Goal: Information Seeking & Learning: Check status

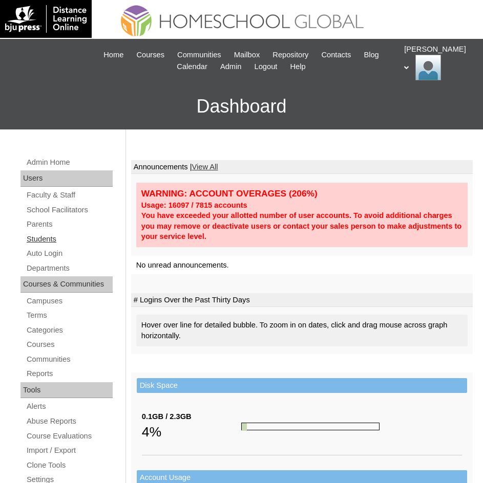
click at [53, 242] on link "Students" at bounding box center [69, 239] width 87 height 13
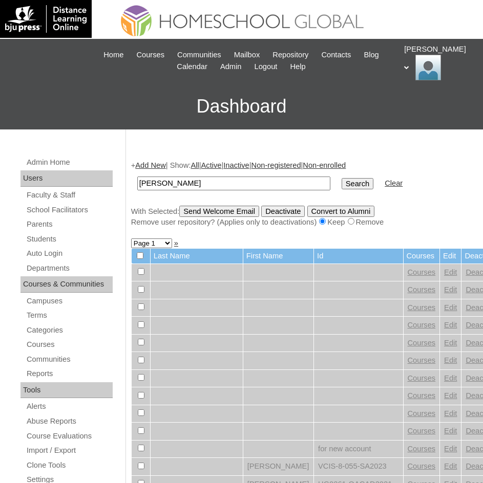
type input "Sofia Celest"
click at [341, 182] on input "Search" at bounding box center [357, 183] width 32 height 11
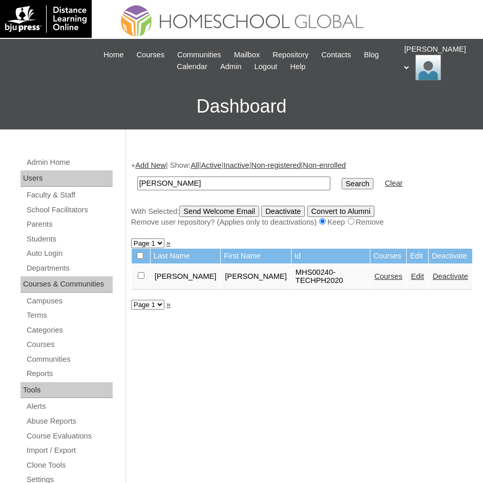
click at [374, 272] on link "Courses" at bounding box center [388, 276] width 28 height 8
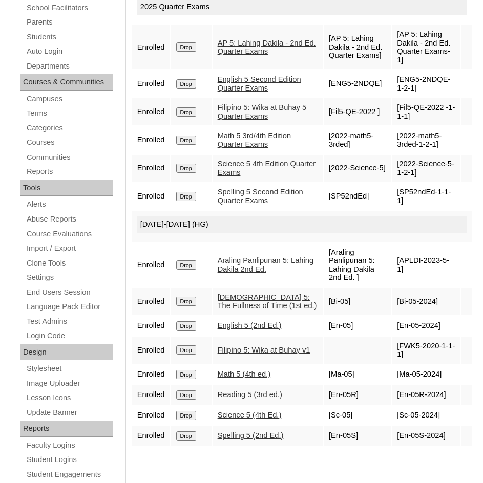
scroll to position [358, 0]
